Goal: Task Accomplishment & Management: Manage account settings

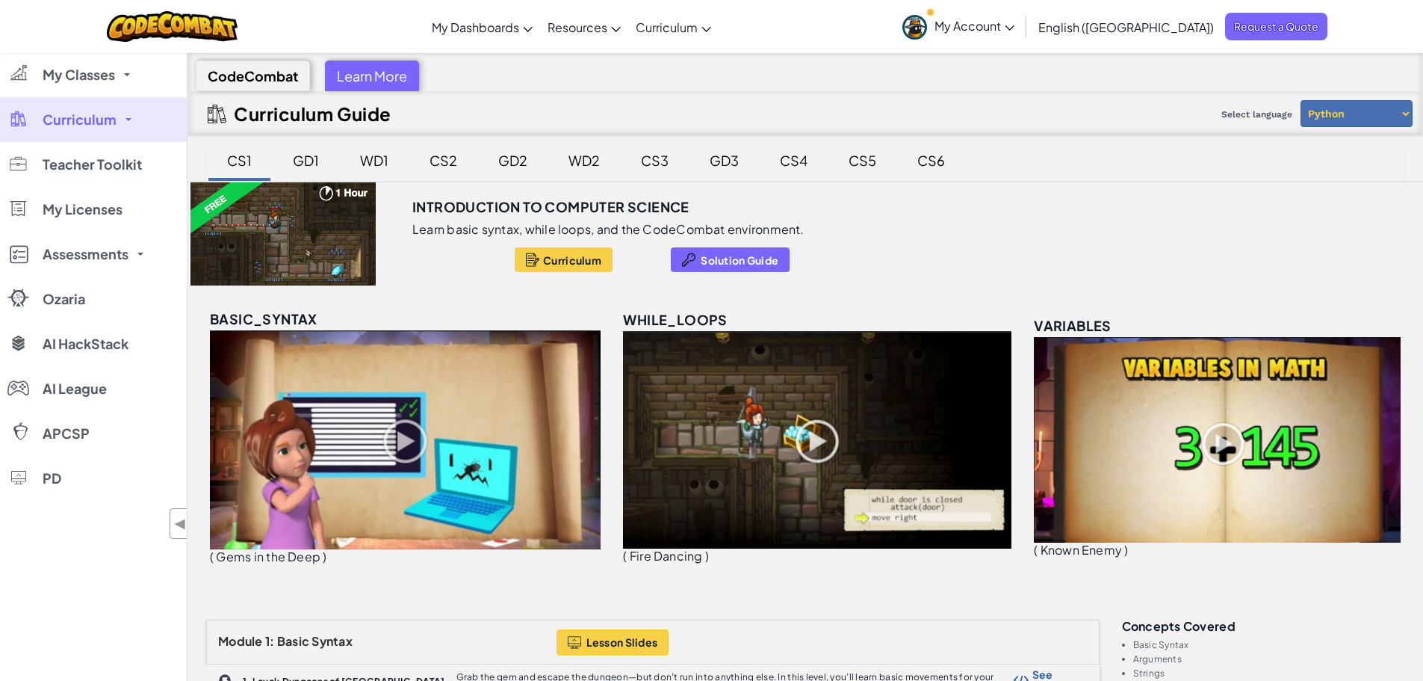
click at [233, 158] on div "CS1" at bounding box center [239, 160] width 55 height 35
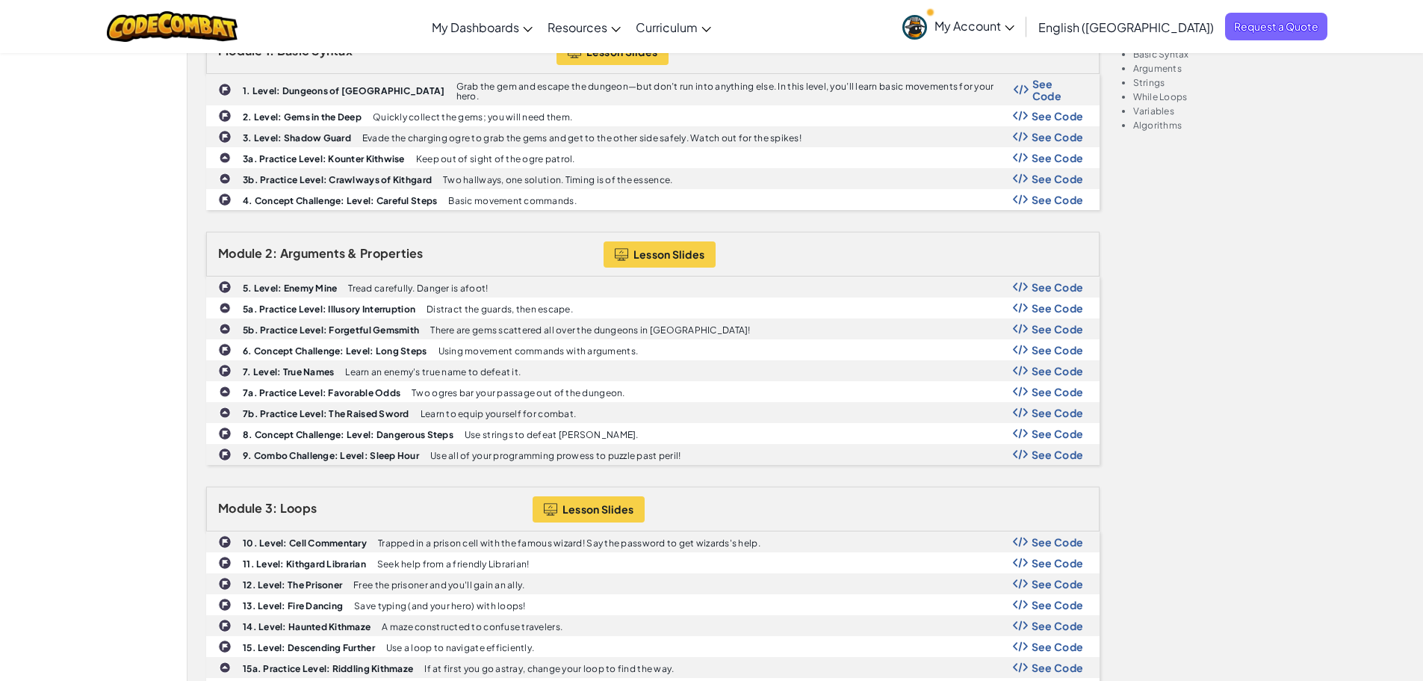
scroll to position [598, 0]
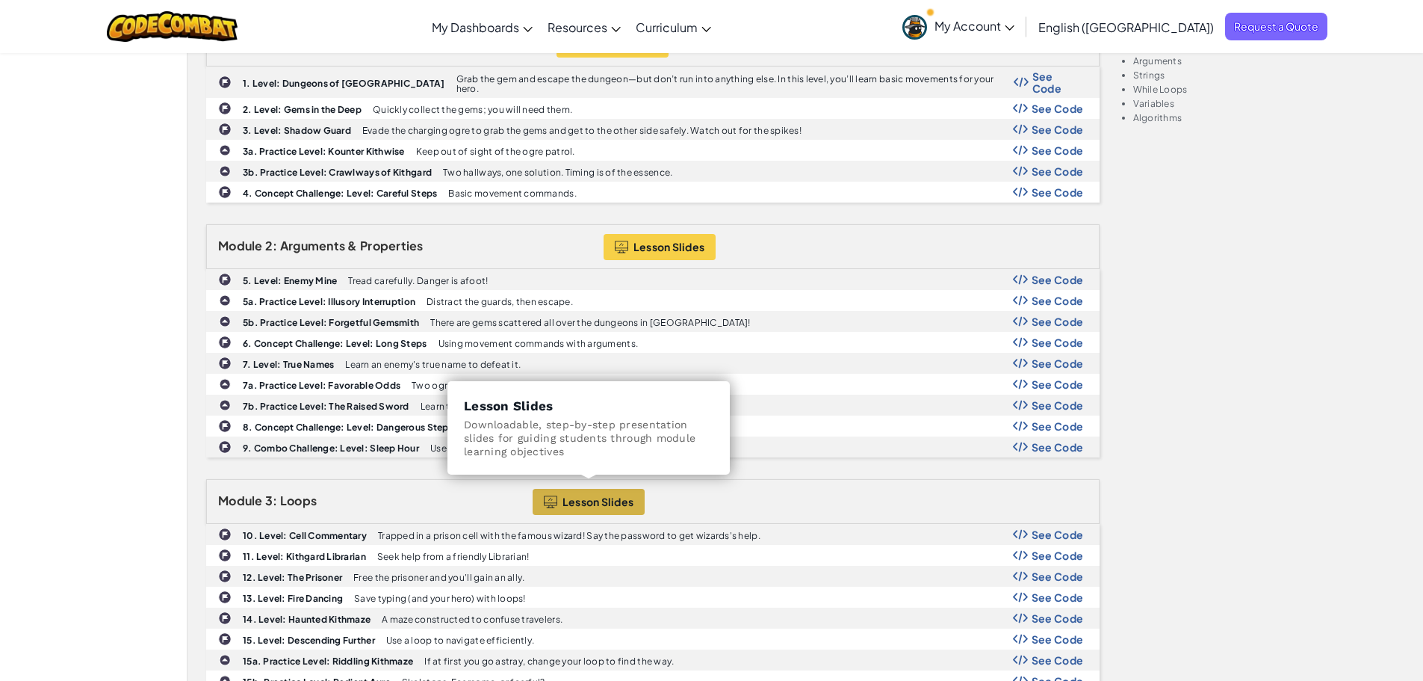
click at [585, 489] on button "Lesson Slides" at bounding box center [589, 502] width 113 height 26
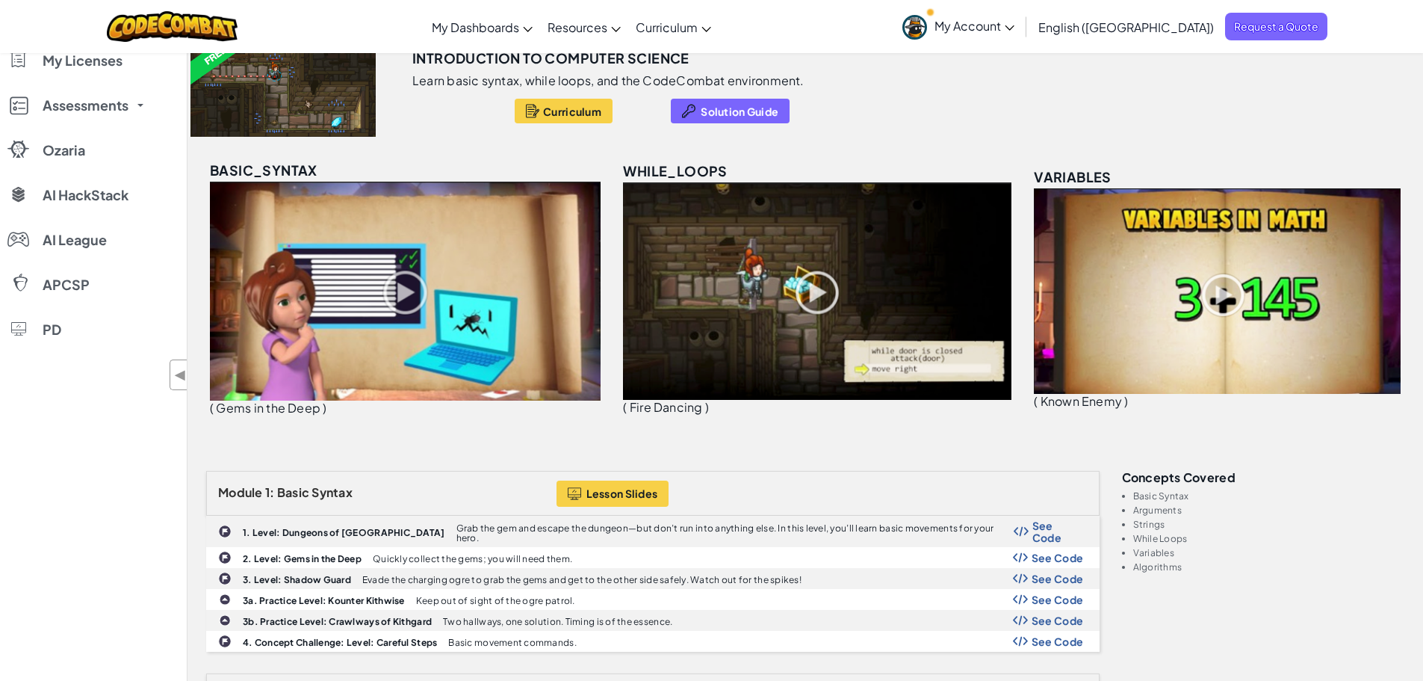
scroll to position [0, 0]
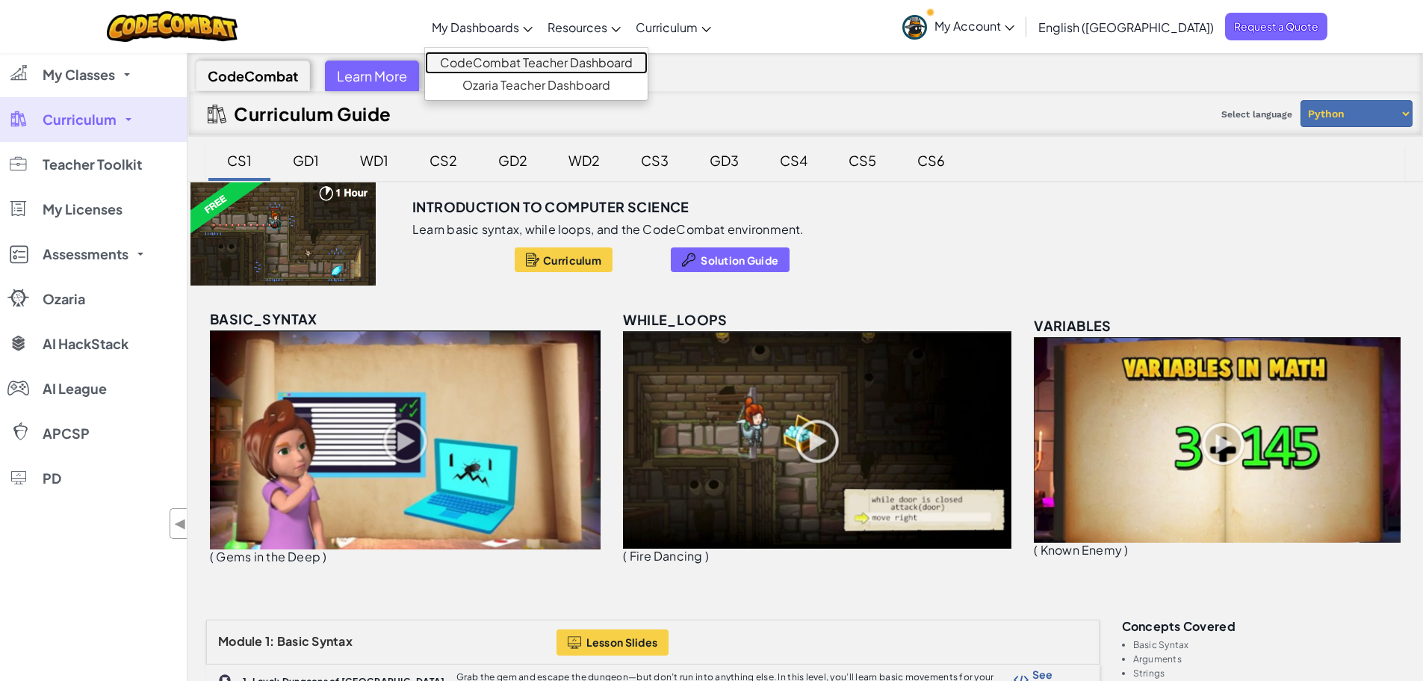
click at [562, 63] on link "CodeCombat Teacher Dashboard" at bounding box center [536, 63] width 223 height 22
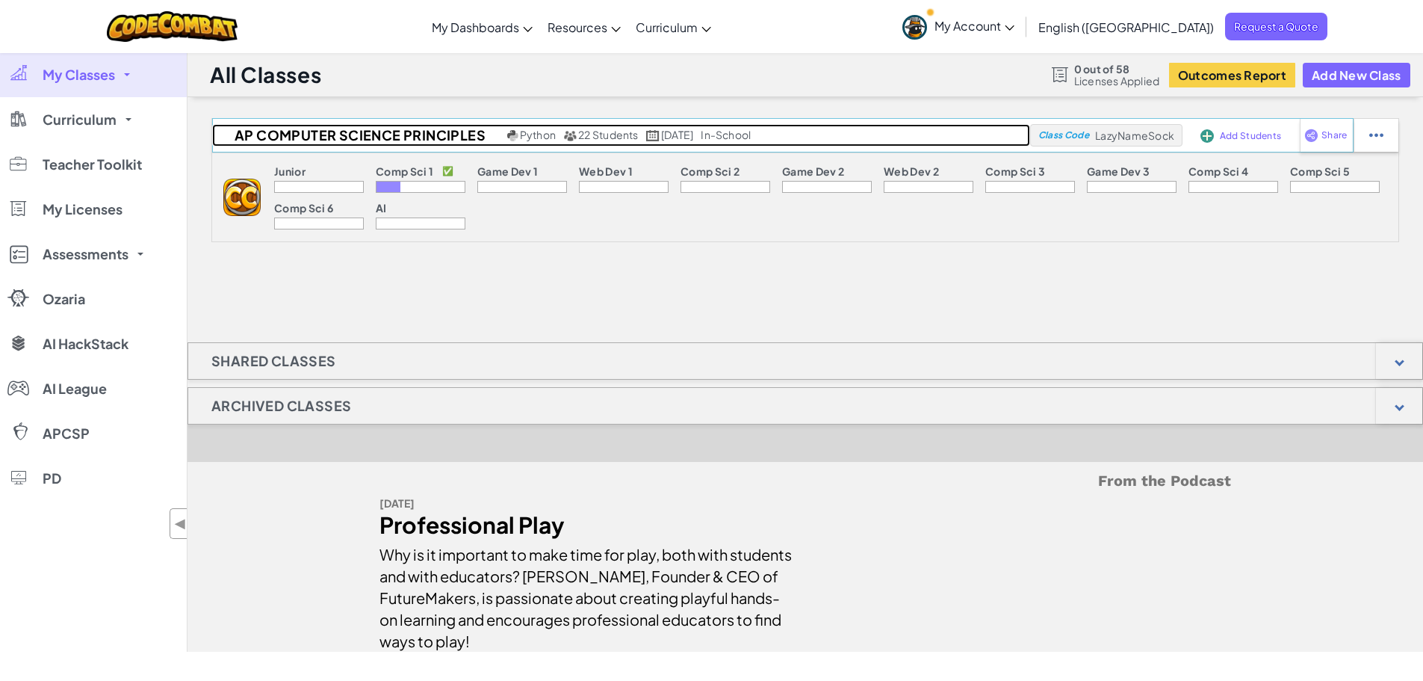
click at [565, 133] on img at bounding box center [569, 135] width 13 height 11
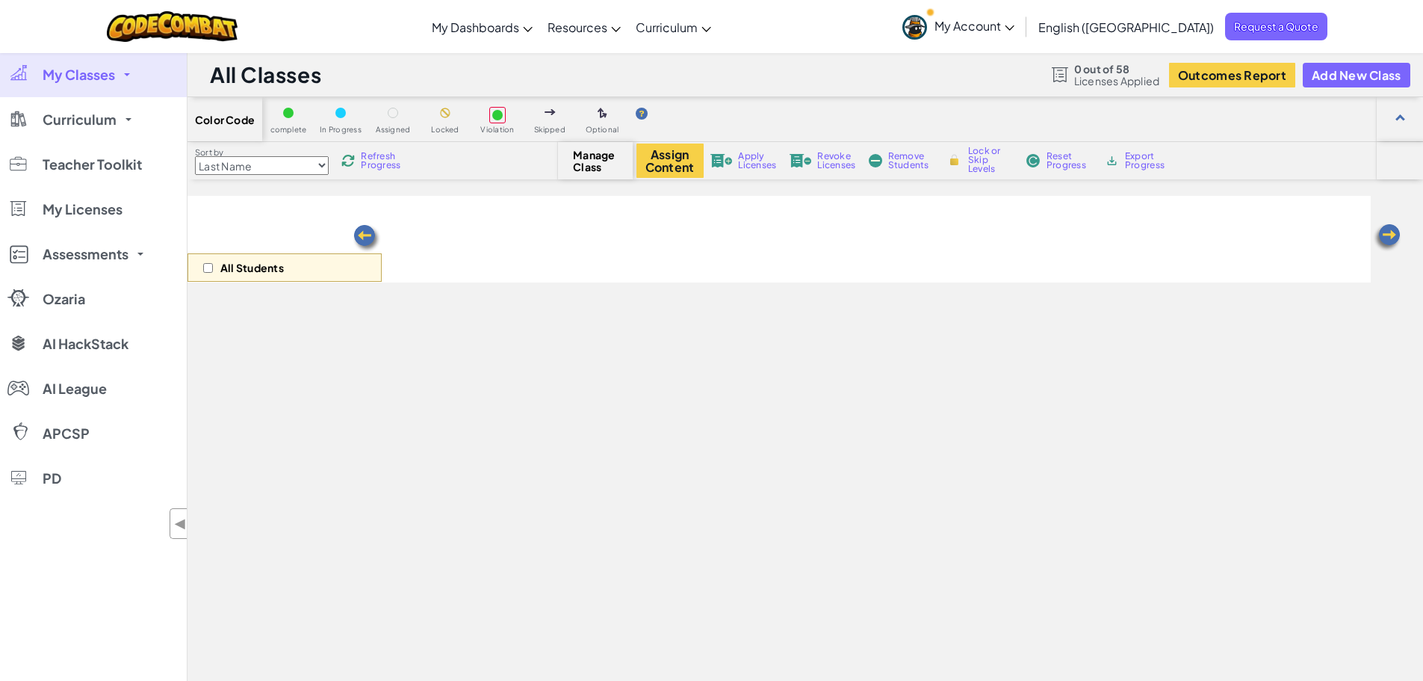
select select "560f1a9f22961295f9427742"
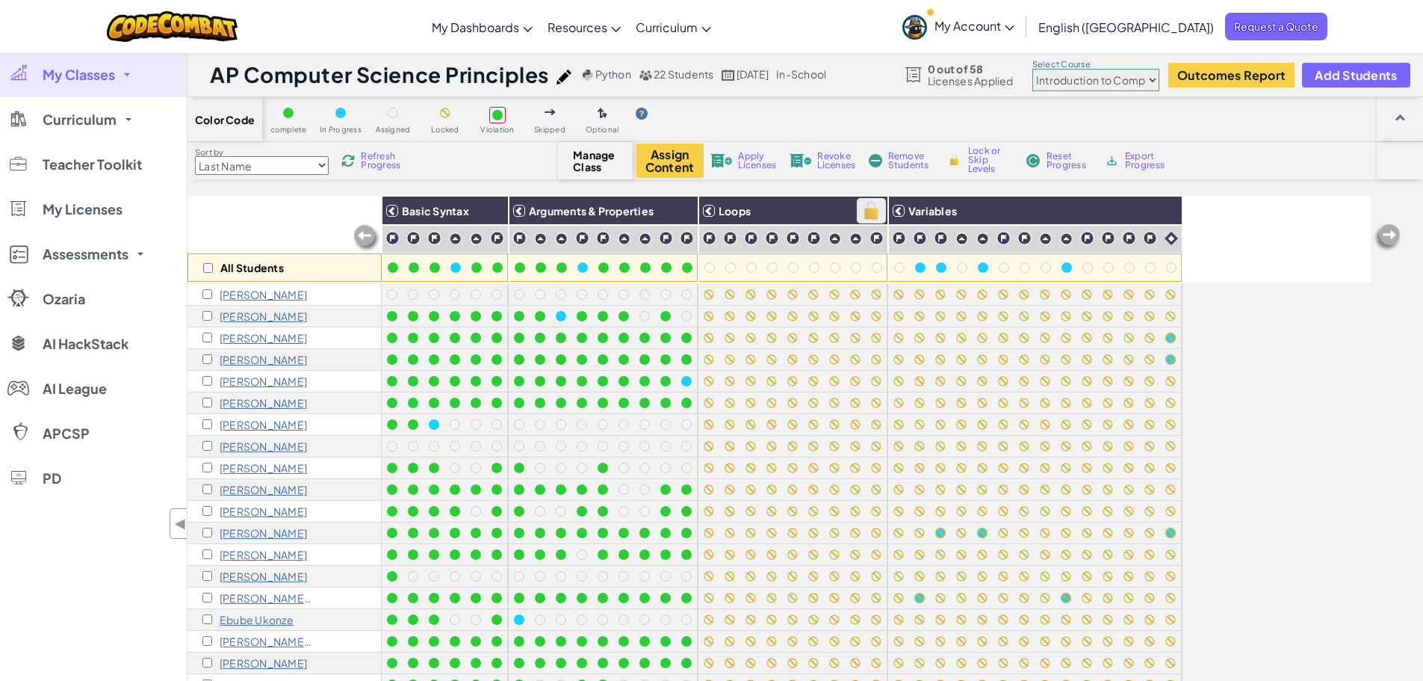
click at [873, 210] on img at bounding box center [871, 210] width 26 height 22
checkbox input "true"
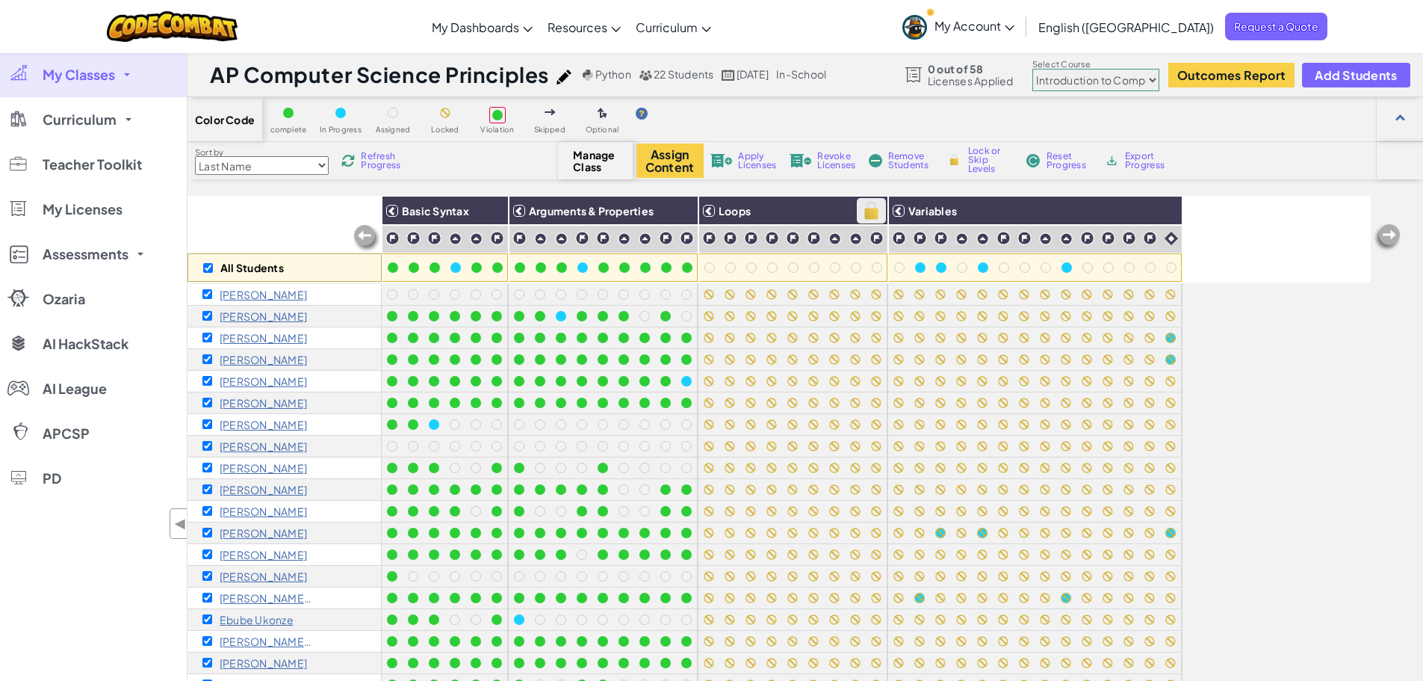
checkbox input "true"
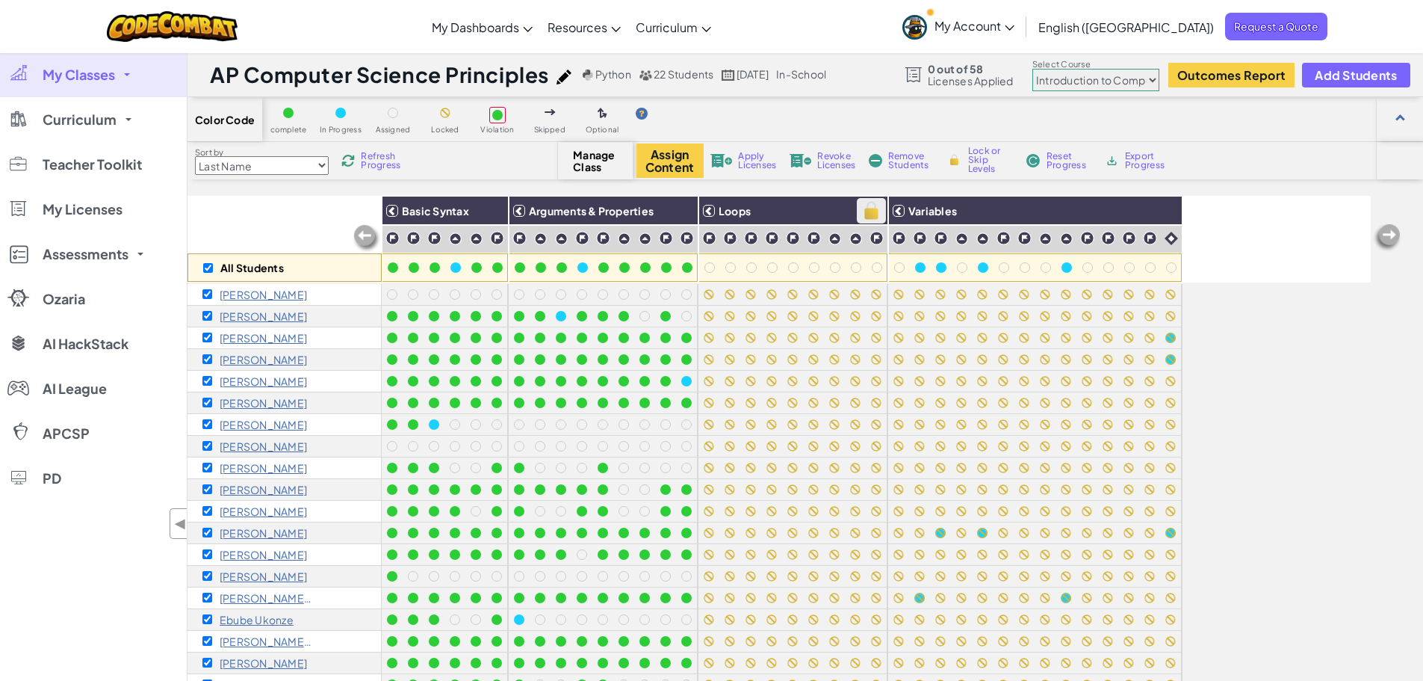
checkbox input "true"
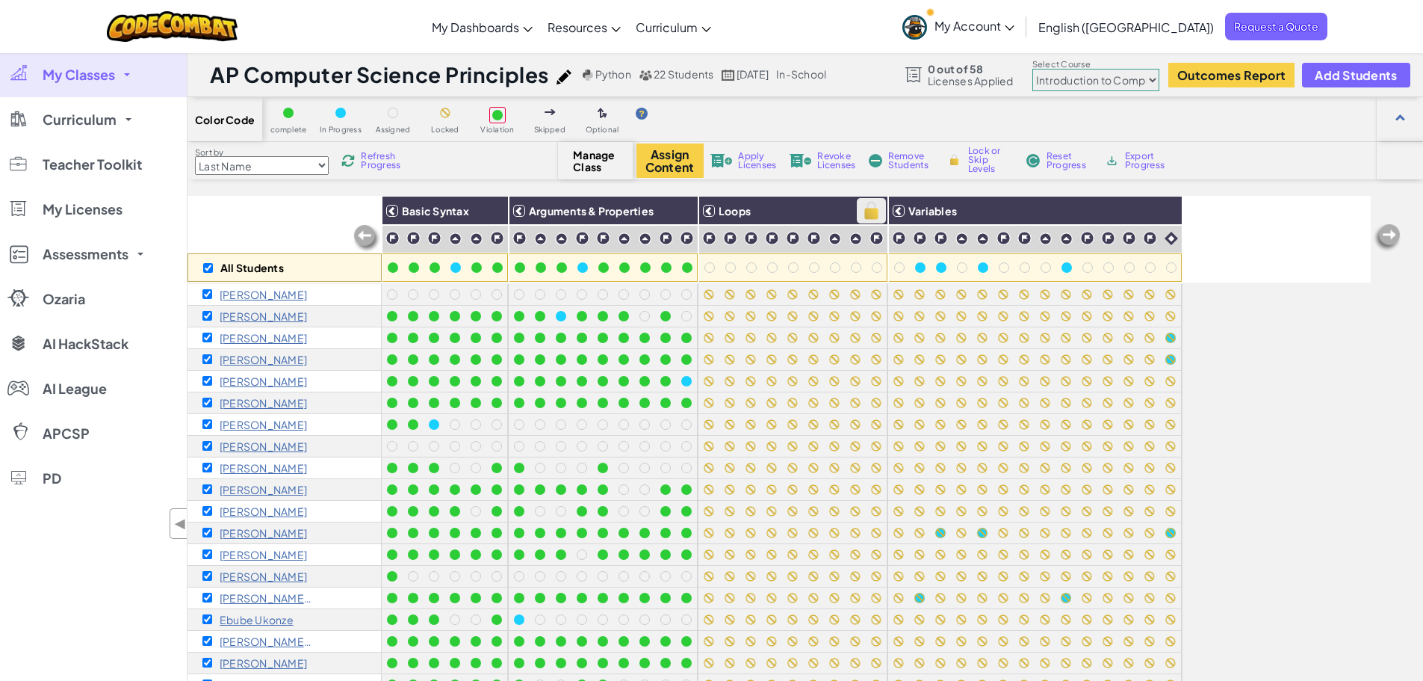
checkbox input "true"
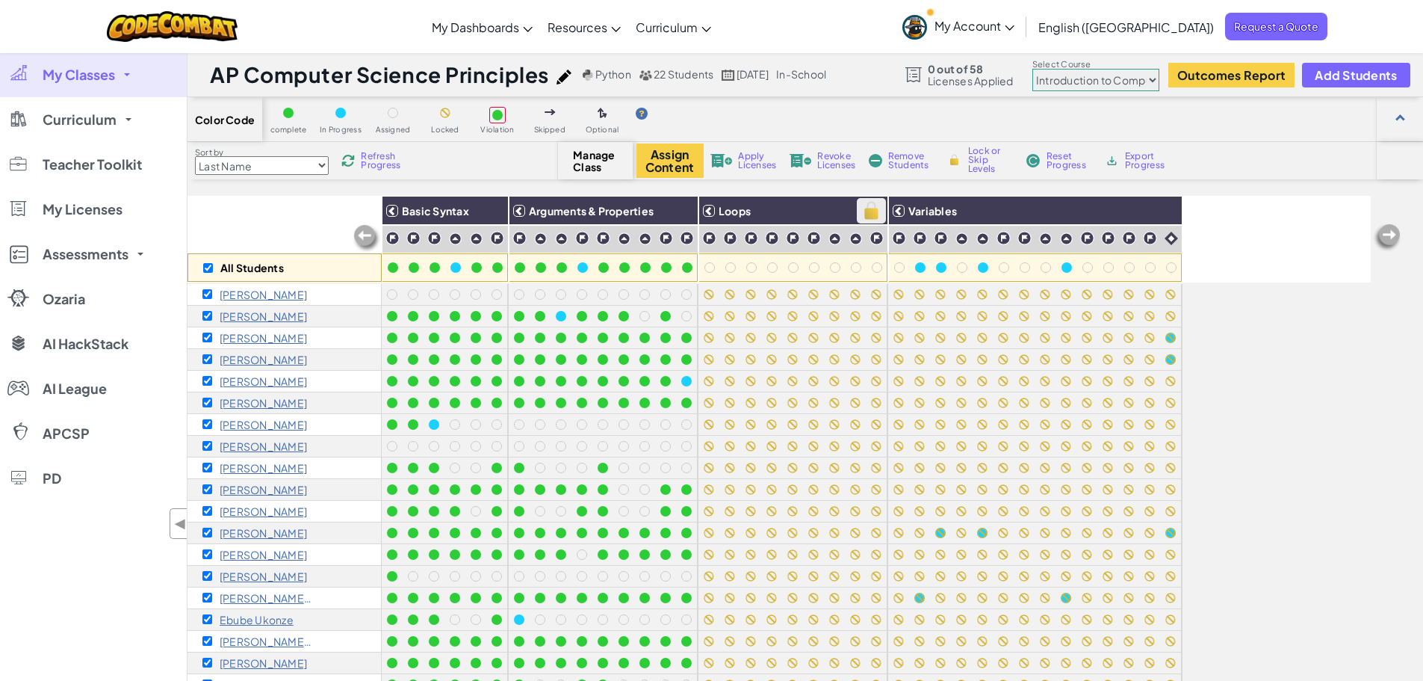
checkbox input "true"
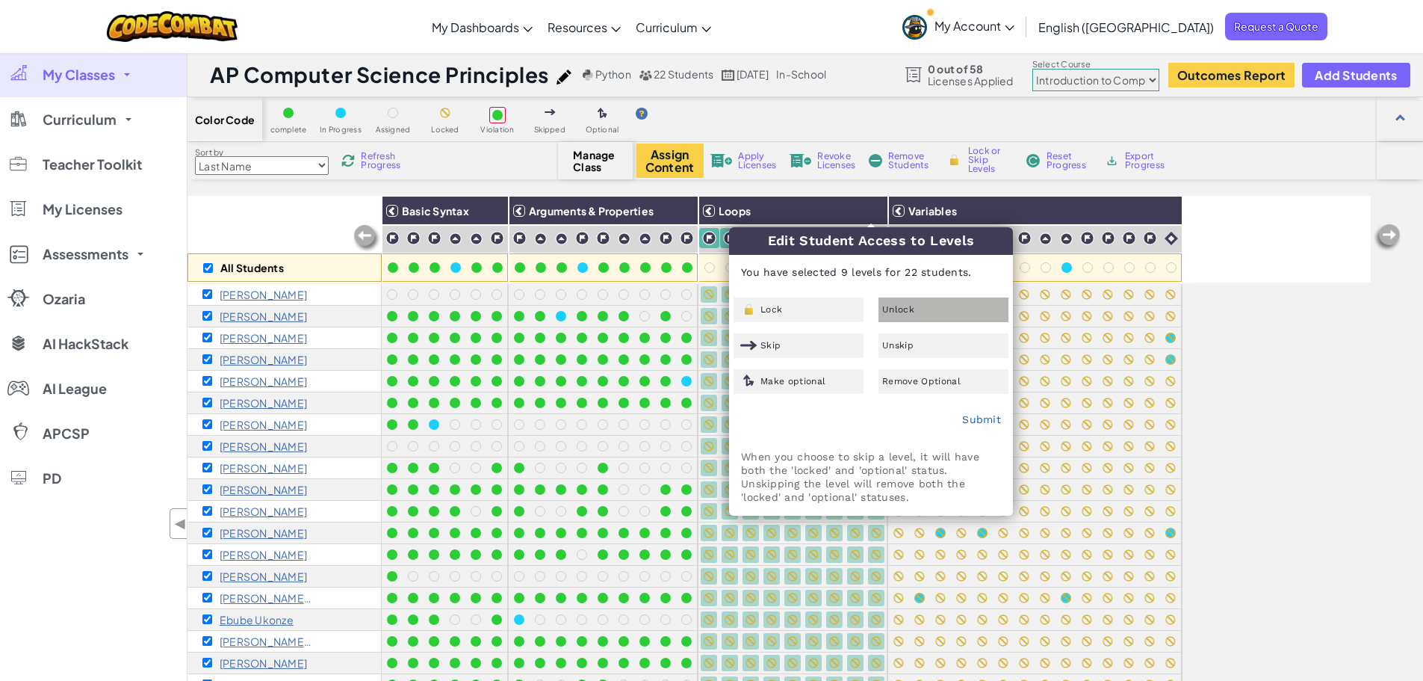
click at [924, 307] on div "Unlock" at bounding box center [943, 309] width 130 height 25
click at [986, 418] on link "Submit" at bounding box center [981, 419] width 39 height 12
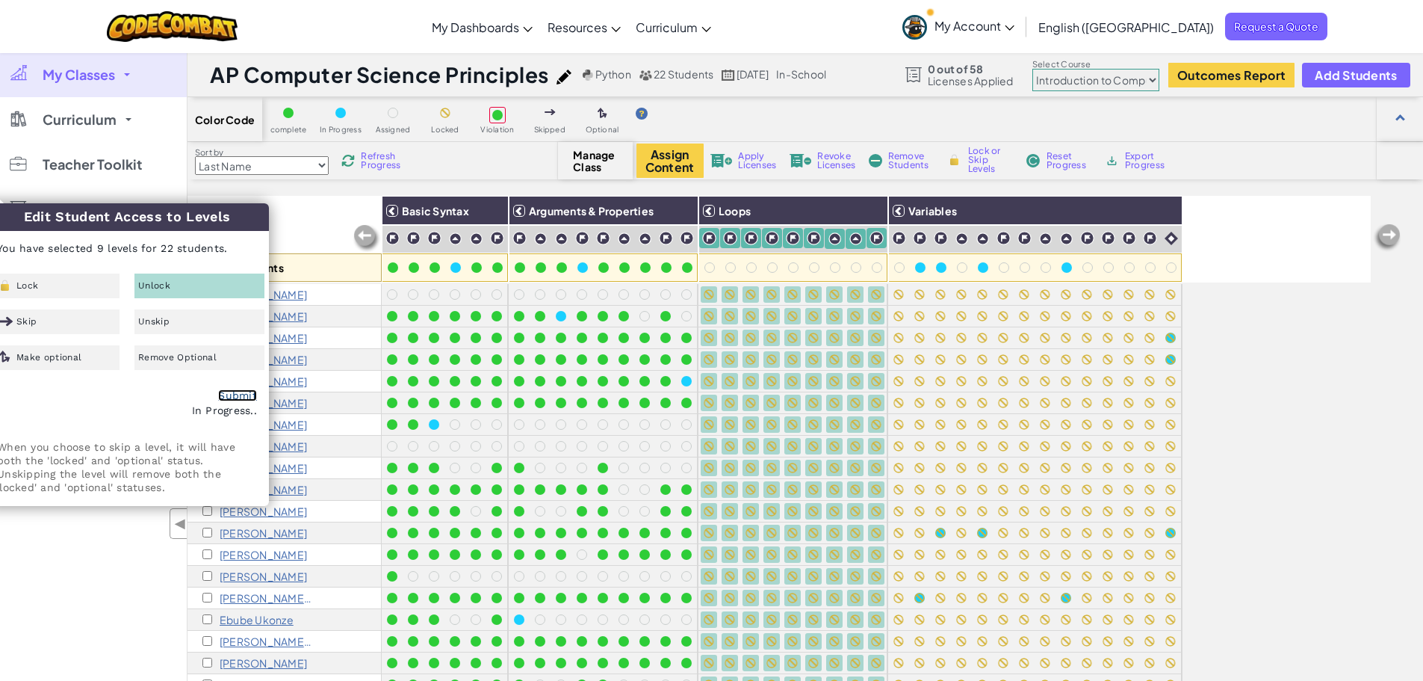
checkbox input "false"
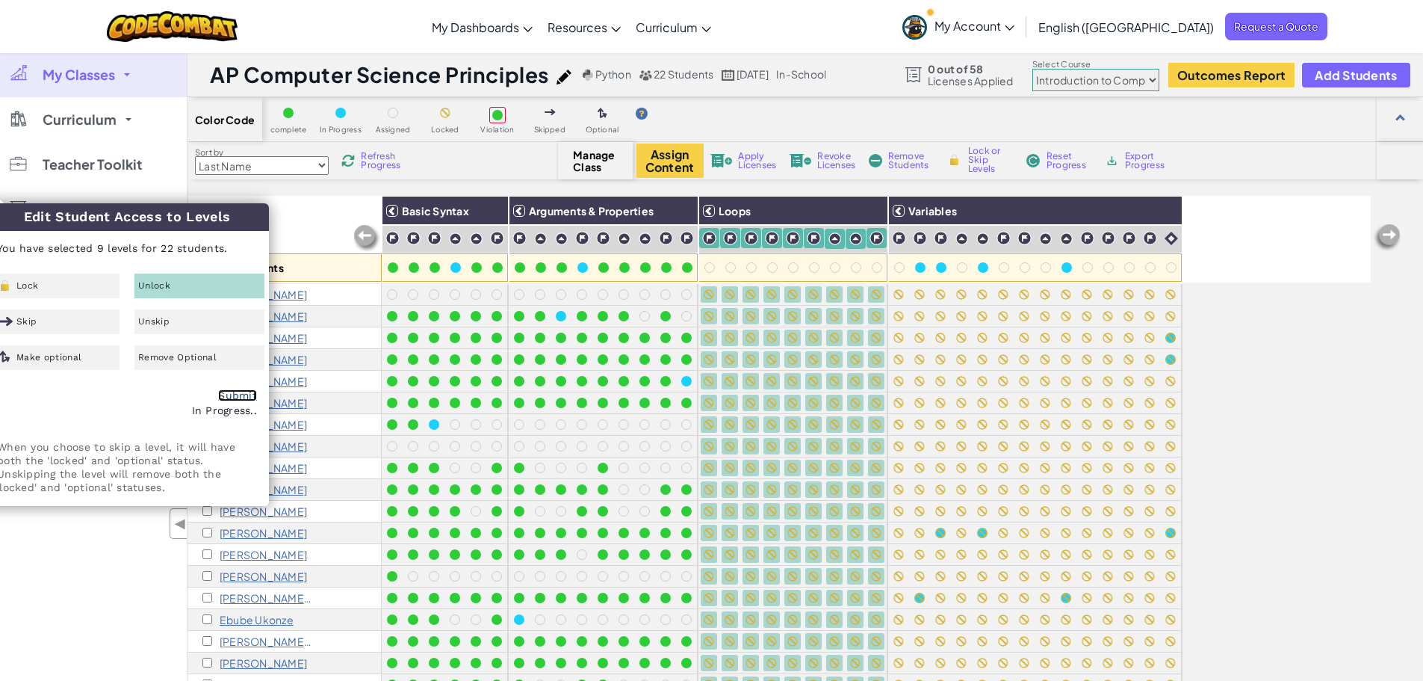
checkbox input "false"
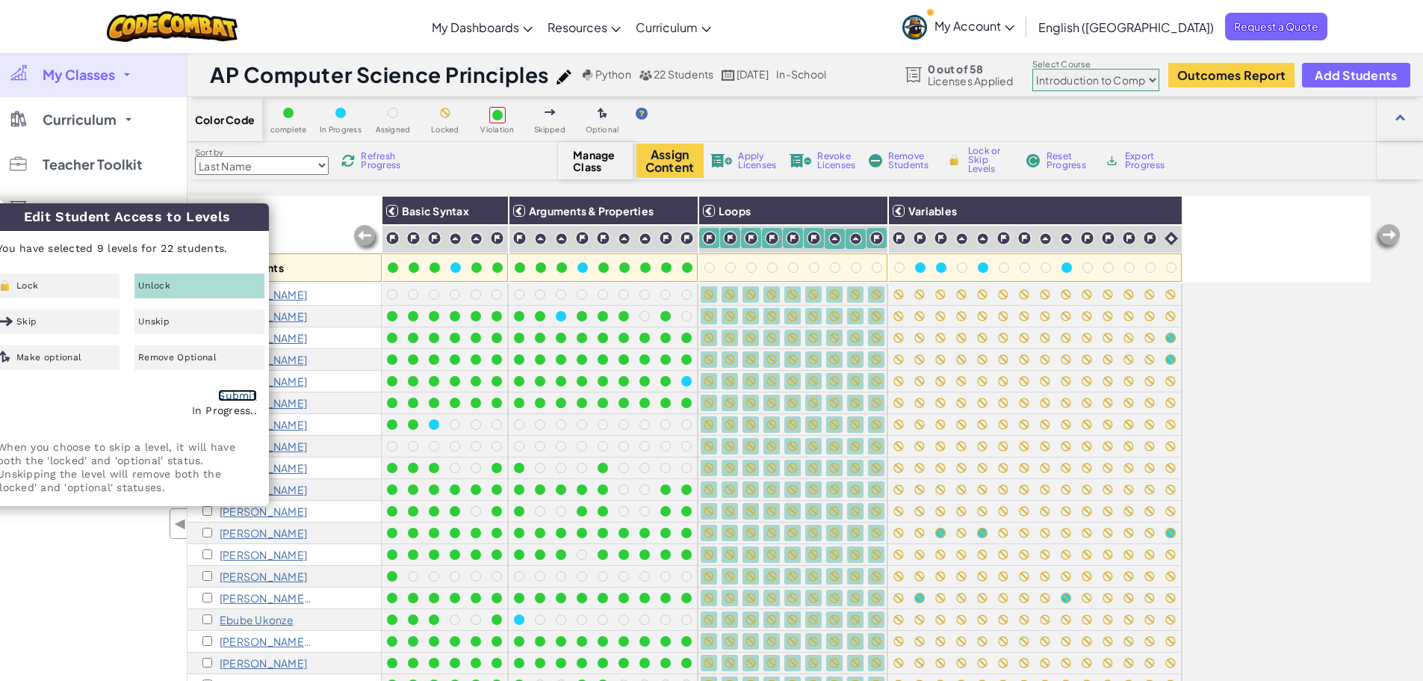
checkbox input "false"
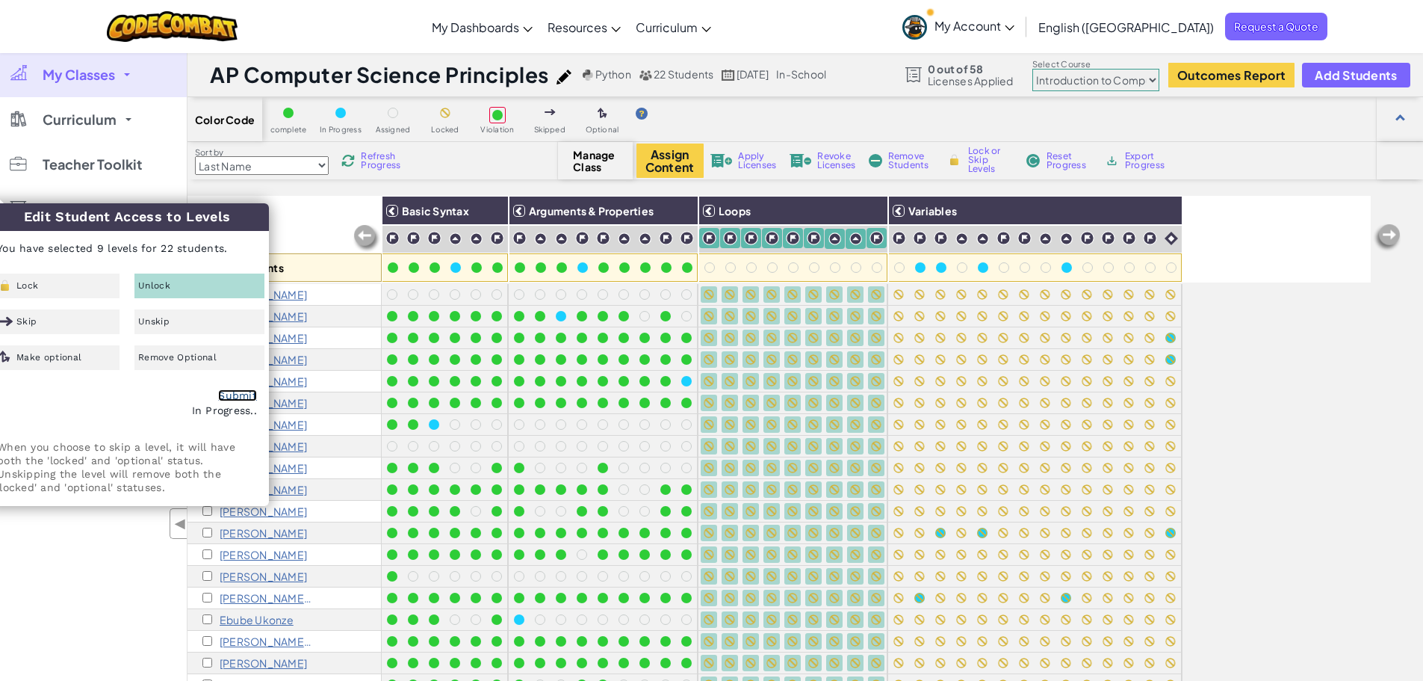
checkbox input "false"
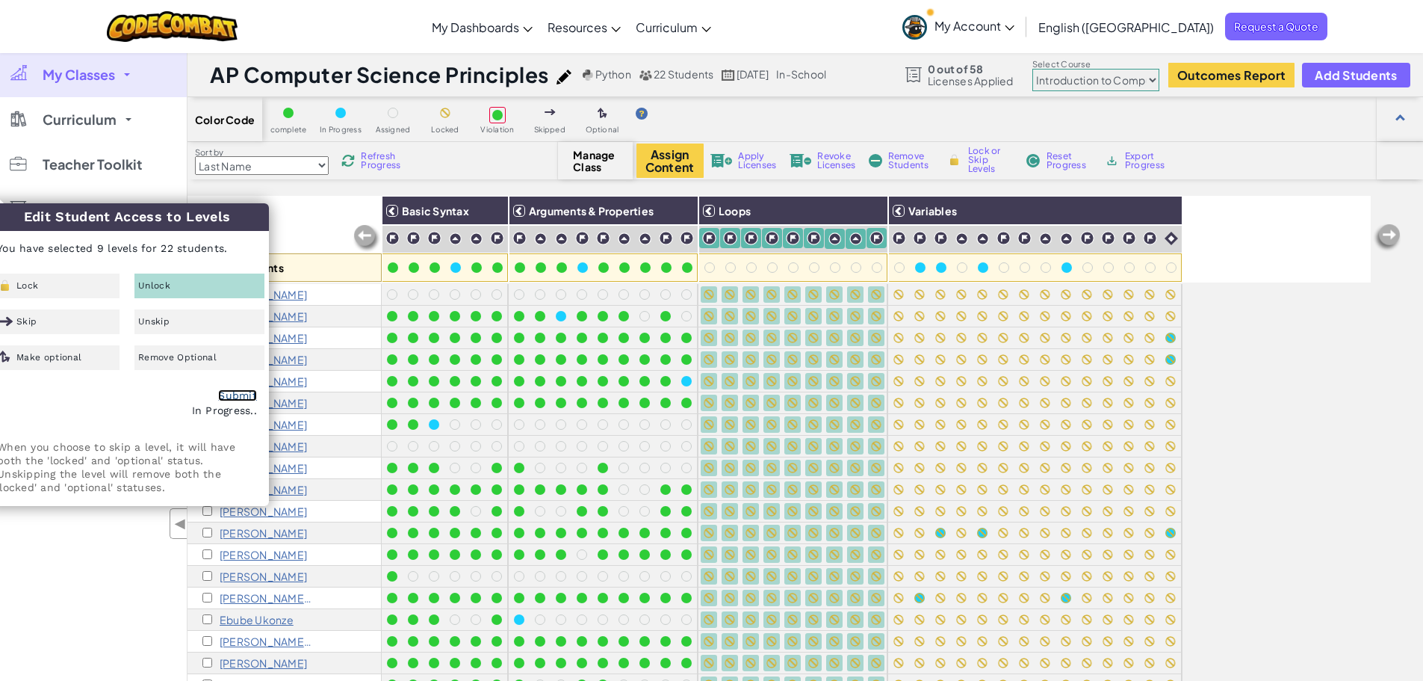
checkbox input "false"
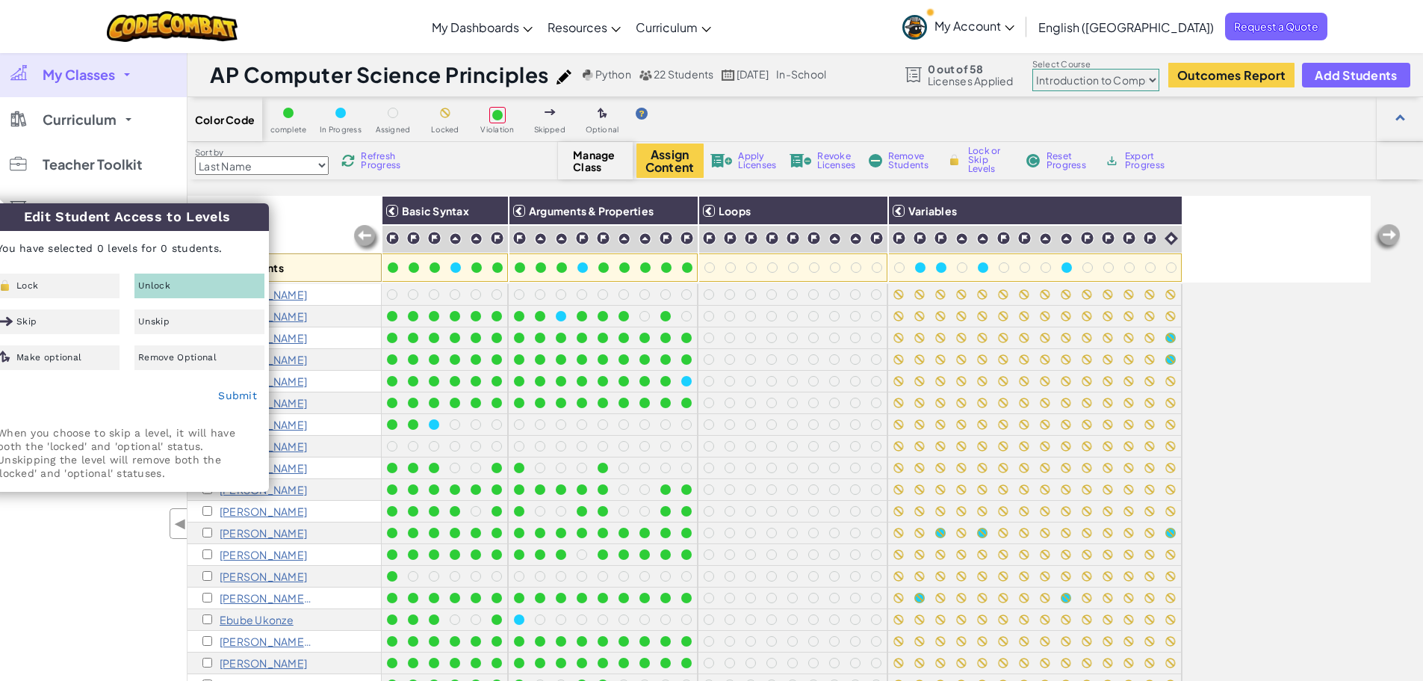
click at [43, 576] on div "My Classes All Classes AP Computer Science Principles Curriculum CodeCombat Jun…" at bounding box center [93, 392] width 187 height 681
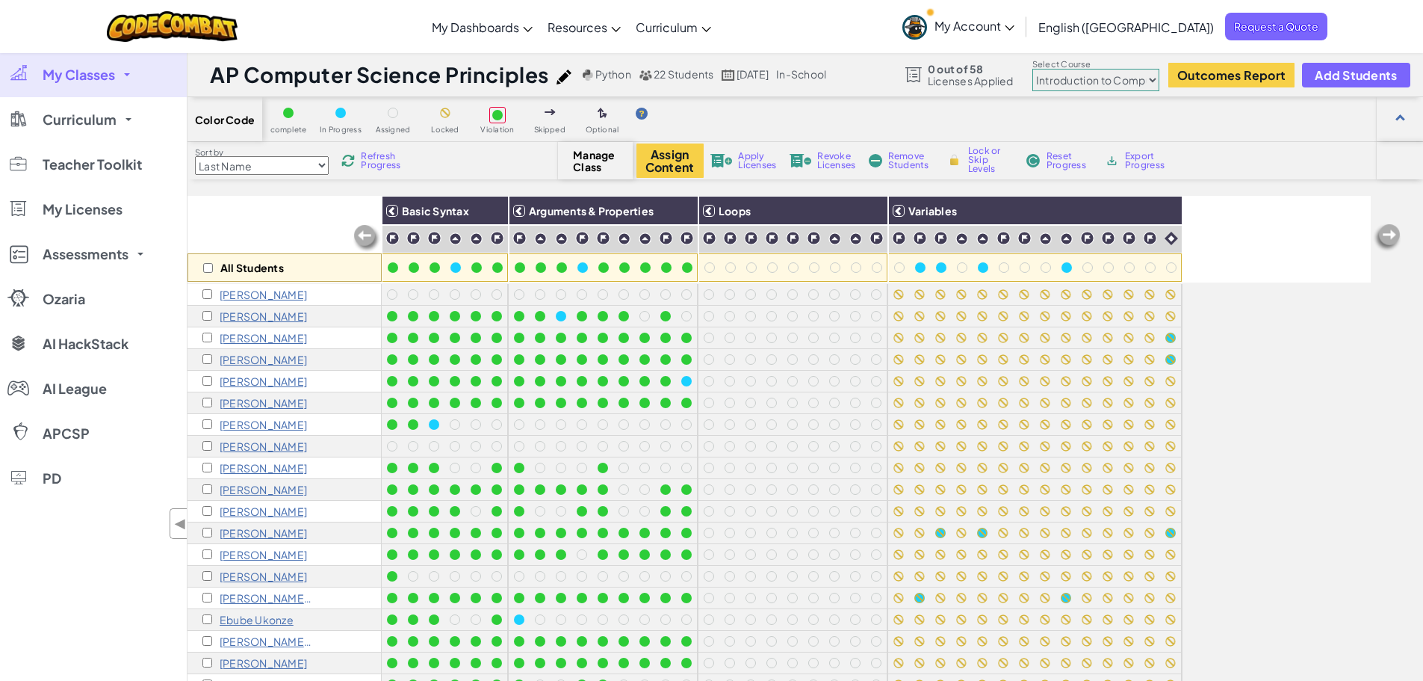
click at [1236, 268] on div "All Students Basic Syntax Arguments & Properties Loops Variables" at bounding box center [778, 239] width 1183 height 87
